Goal: Task Accomplishment & Management: Use online tool/utility

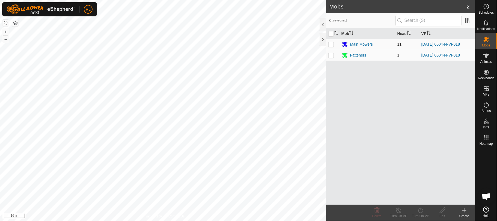
click at [330, 44] on p-checkbox at bounding box center [330, 44] width 5 height 4
checkbox input "true"
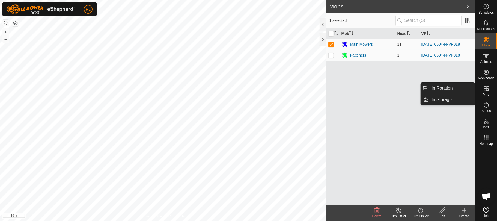
click at [490, 90] on es-virtualpaddocks-svg-icon at bounding box center [486, 88] width 10 height 9
drag, startPoint x: 444, startPoint y: 89, endPoint x: 442, endPoint y: 85, distance: 3.8
click at [444, 88] on link "In Rotation" at bounding box center [451, 88] width 47 height 11
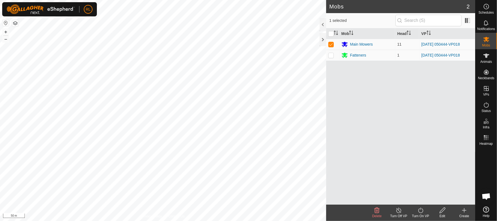
click at [442, 85] on span "In Rotation" at bounding box center [441, 88] width 21 height 7
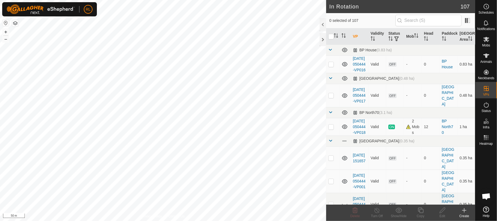
checkbox input "true"
click at [422, 210] on icon at bounding box center [420, 210] width 7 height 7
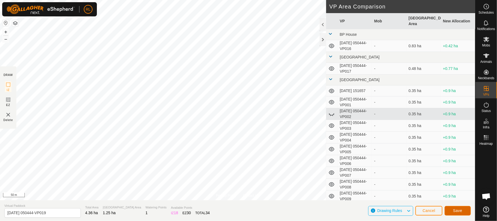
click at [452, 210] on button "Save" at bounding box center [457, 211] width 26 height 10
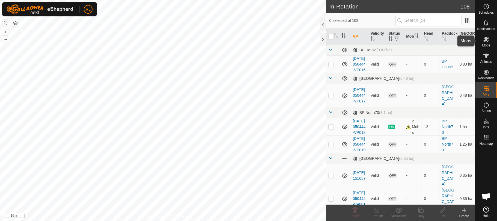
click at [489, 43] on es-mob-svg-icon at bounding box center [486, 39] width 10 height 9
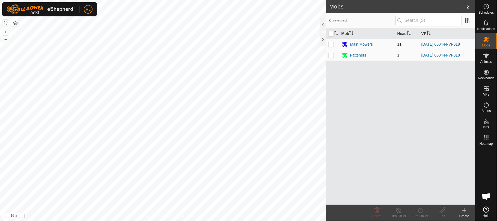
click at [331, 44] on p-checkbox at bounding box center [330, 44] width 5 height 4
checkbox input "true"
click at [331, 55] on p-checkbox at bounding box center [330, 55] width 5 height 4
checkbox input "true"
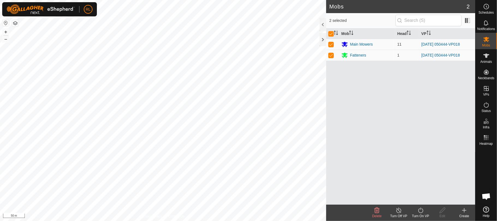
click at [421, 211] on icon at bounding box center [420, 210] width 7 height 7
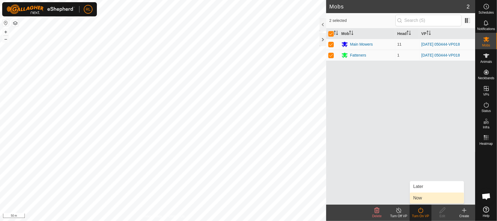
click at [421, 197] on link "Now" at bounding box center [437, 197] width 54 height 11
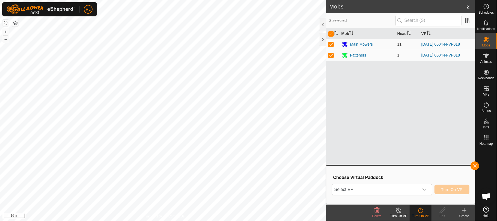
click at [424, 190] on icon "dropdown trigger" at bounding box center [424, 189] width 4 height 4
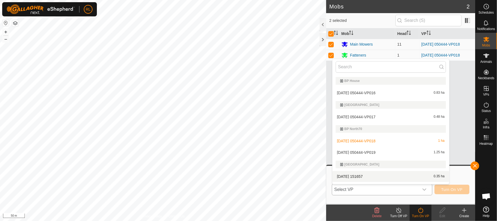
scroll to position [9, 0]
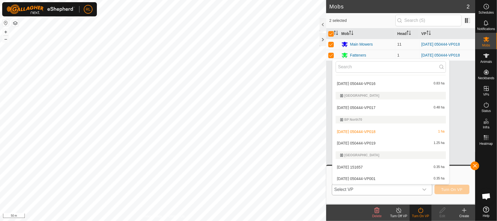
click at [376, 141] on li "[DATE] 050444-VP019 1.25 ha" at bounding box center [390, 142] width 117 height 11
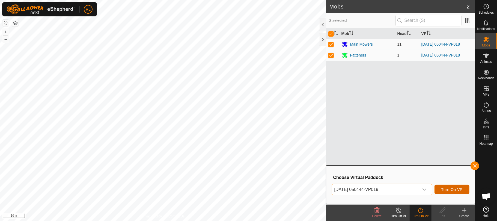
click at [450, 190] on span "Turn On VP" at bounding box center [451, 189] width 21 height 4
